Goal: Find specific page/section: Find specific page/section

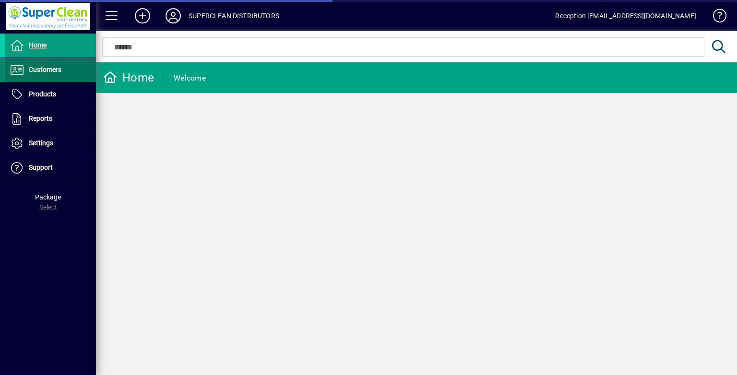
click at [32, 71] on span "Customers" at bounding box center [45, 70] width 33 height 8
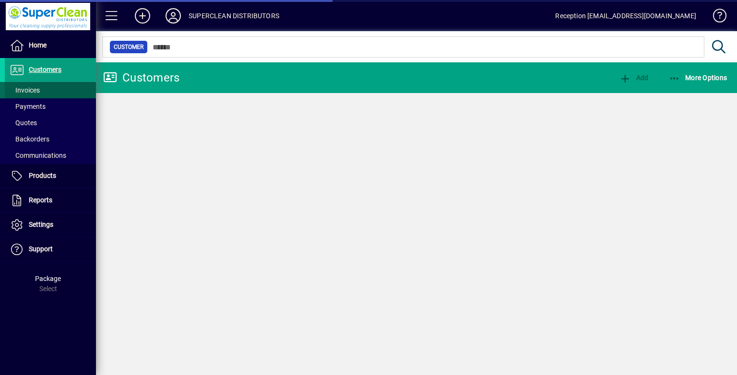
click at [21, 88] on span "Invoices" at bounding box center [25, 90] width 30 height 8
